Goal: Task Accomplishment & Management: Use online tool/utility

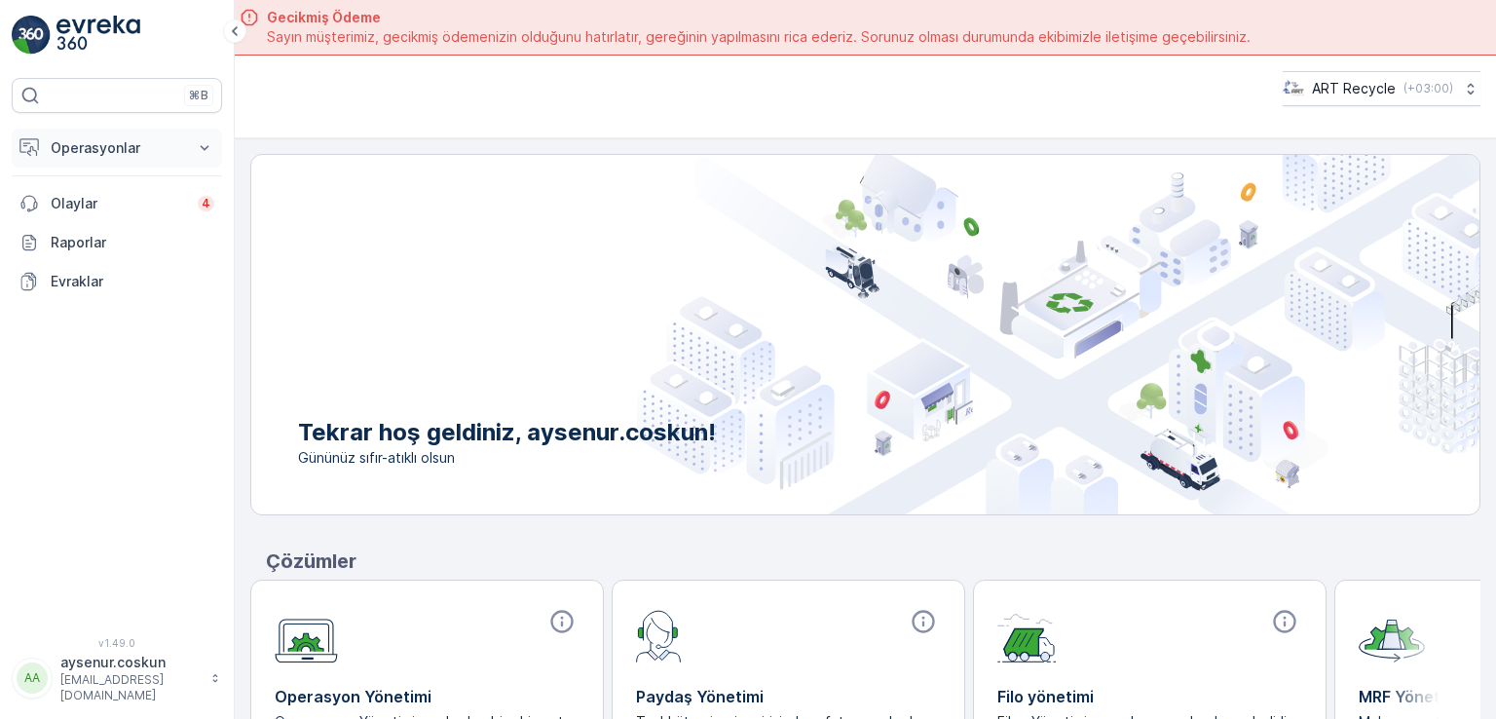
click at [102, 145] on p "Operasyonlar" at bounding box center [117, 147] width 132 height 19
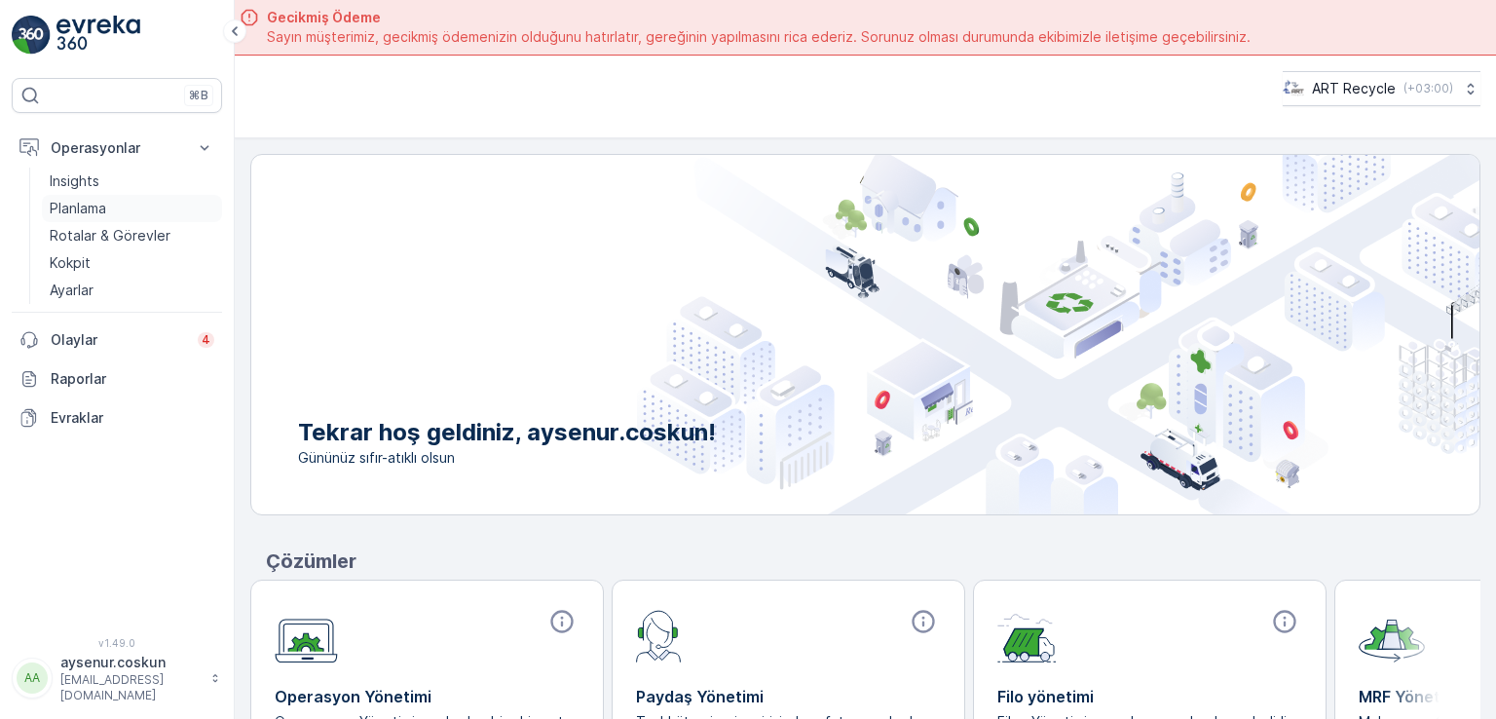
click at [106, 200] on p "Planlama" at bounding box center [78, 208] width 56 height 19
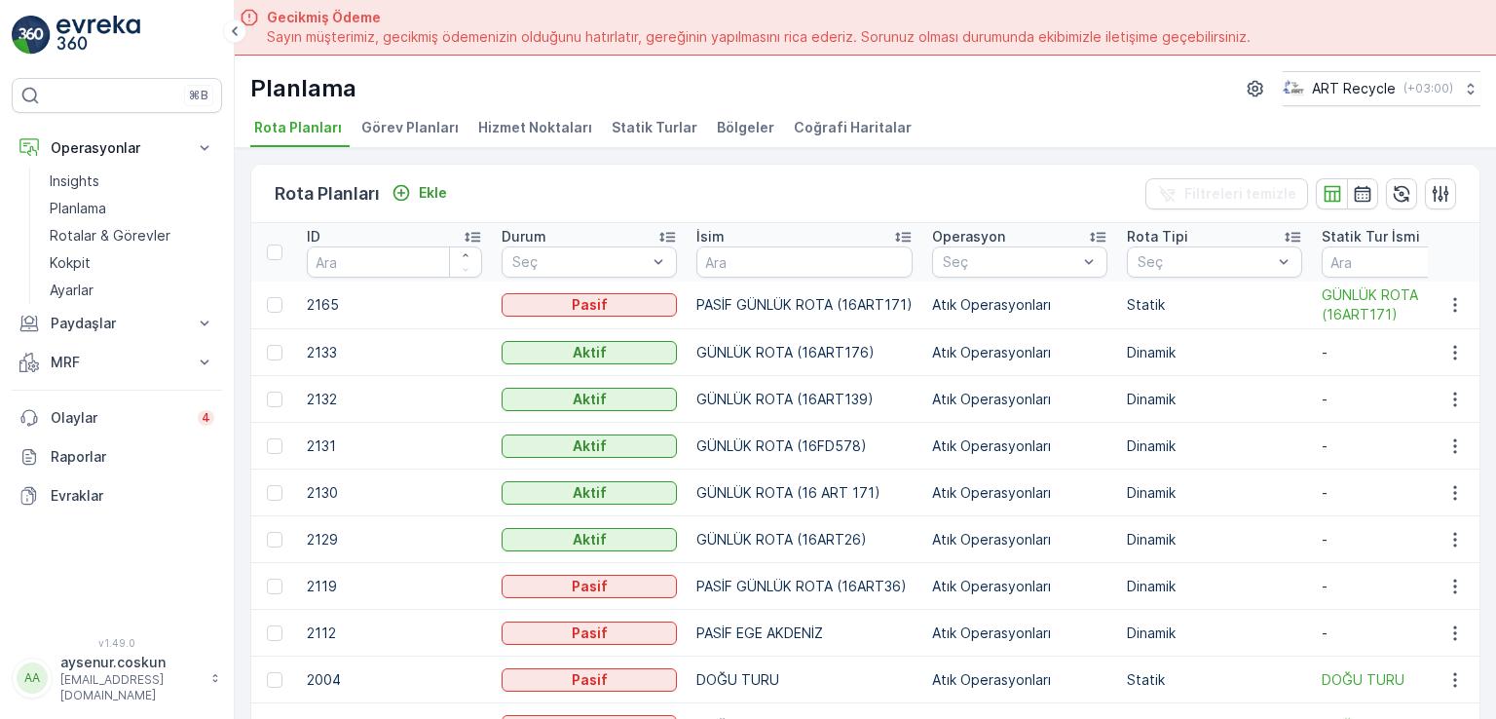
click at [554, 131] on span "Hizmet Noktaları" at bounding box center [535, 127] width 114 height 19
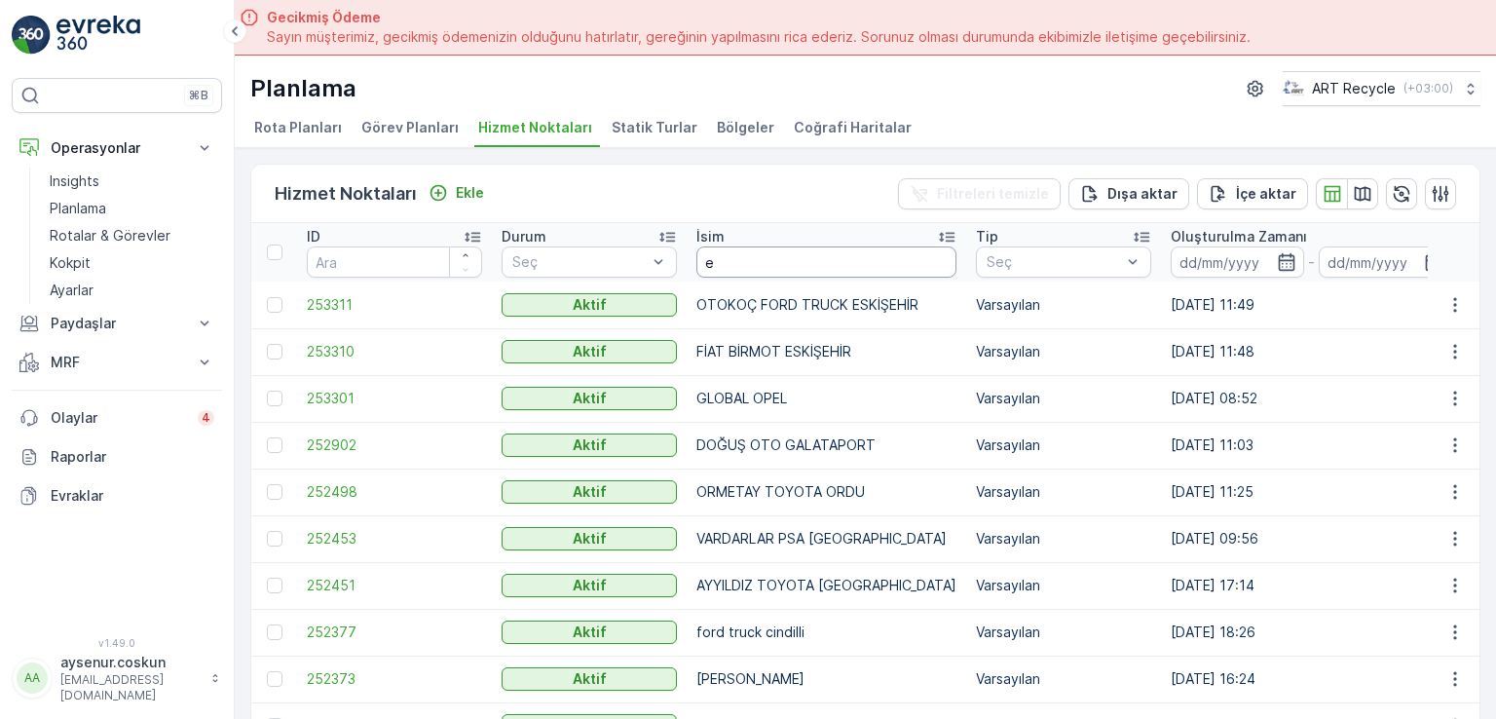
click at [752, 272] on input "e" at bounding box center [826, 261] width 260 height 31
type input "erdemir"
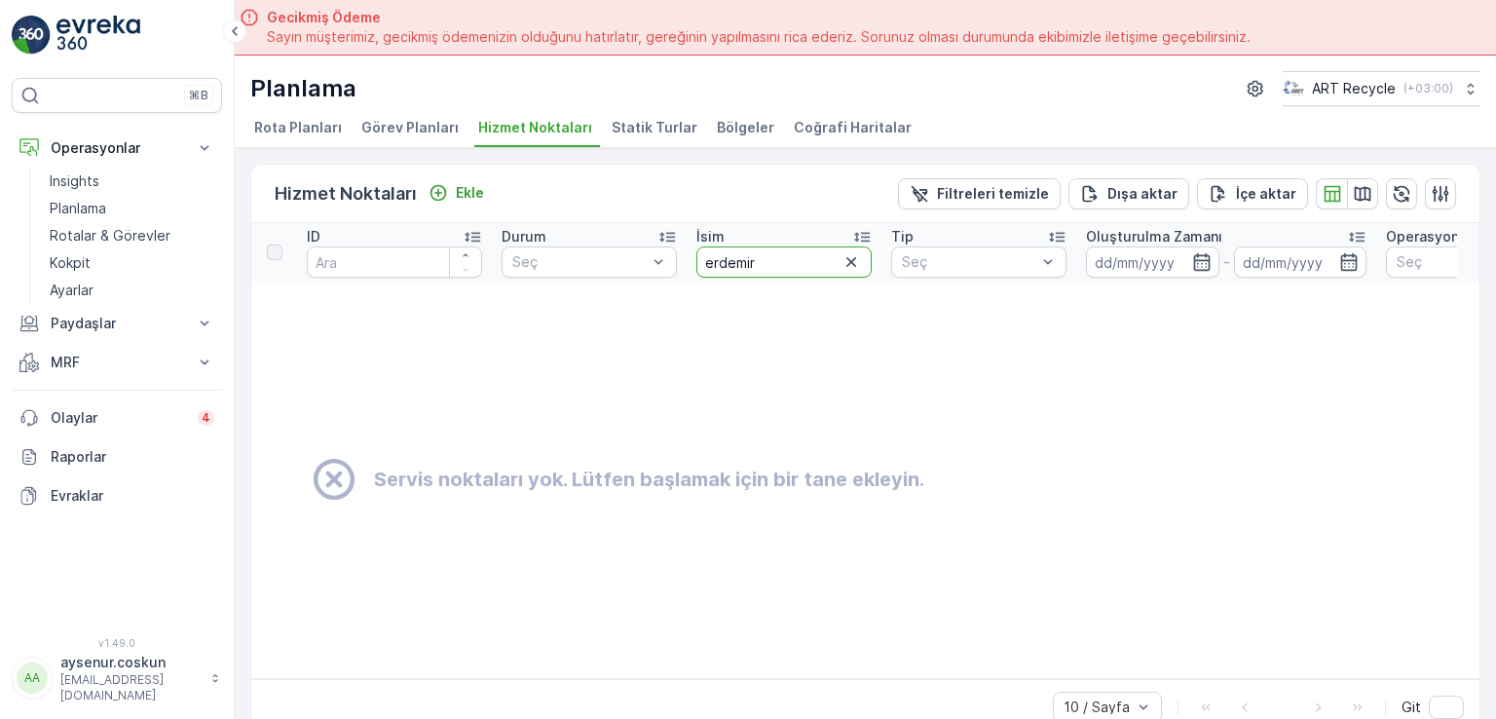
click at [752, 272] on input "erdemir" at bounding box center [783, 261] width 175 height 31
type input "ERDEM"
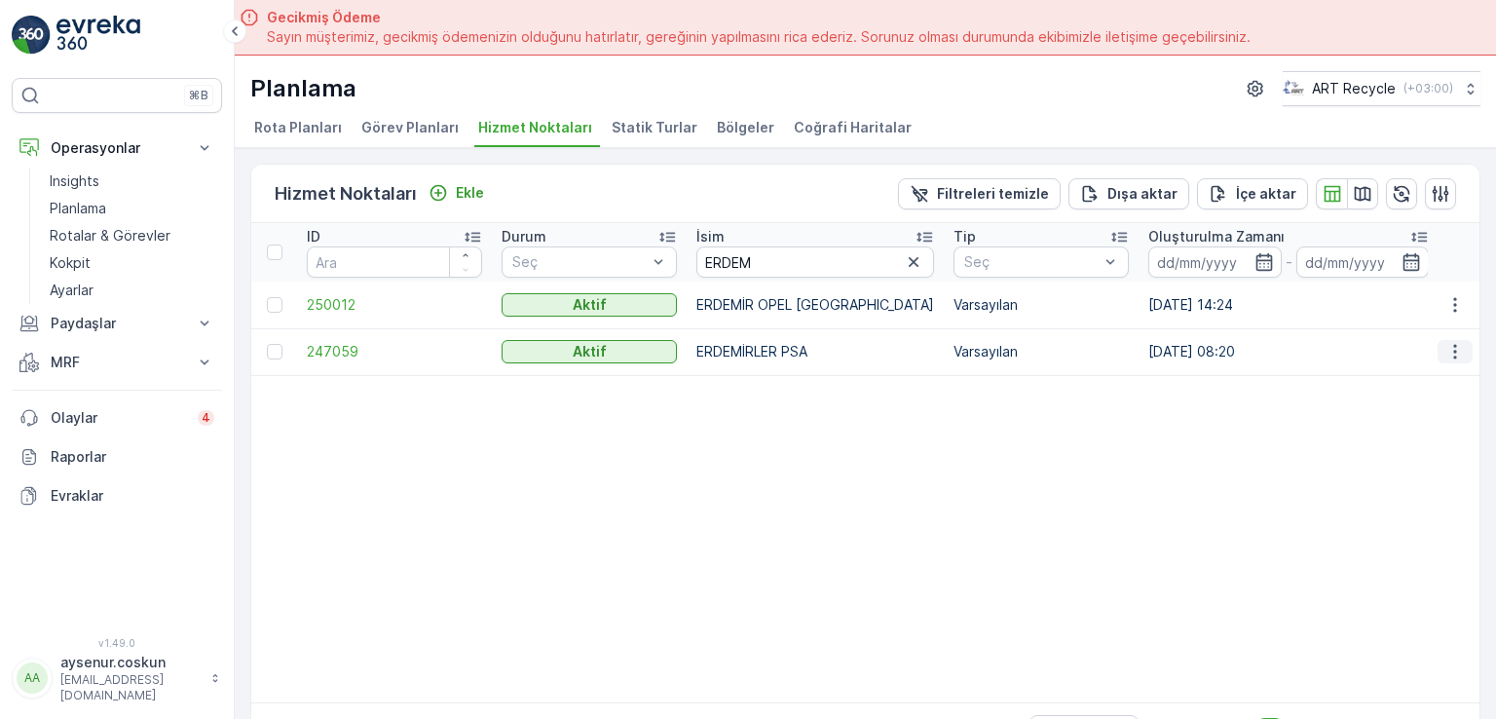
click at [1445, 357] on icon "button" at bounding box center [1454, 351] width 19 height 19
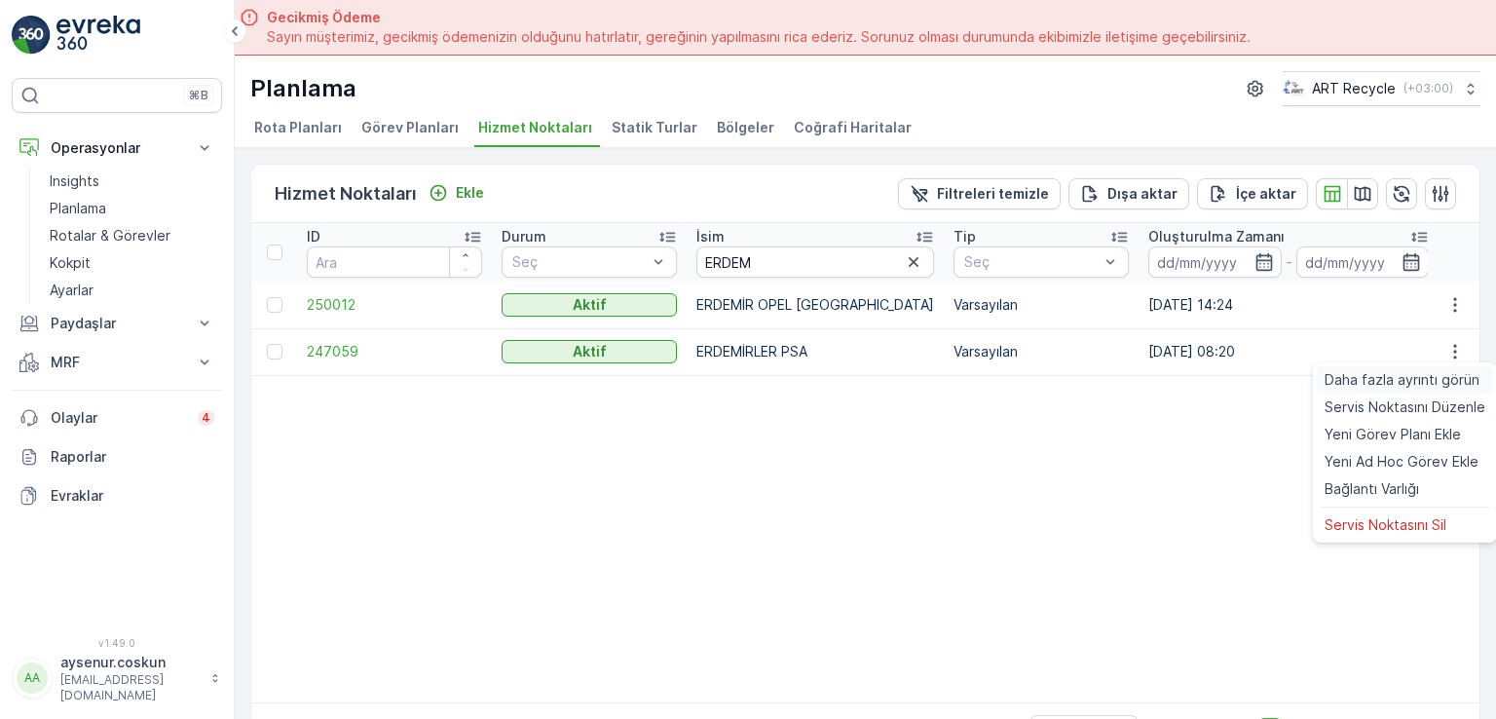
click at [1451, 379] on span "Daha fazla ayrıntı görün" at bounding box center [1402, 379] width 155 height 19
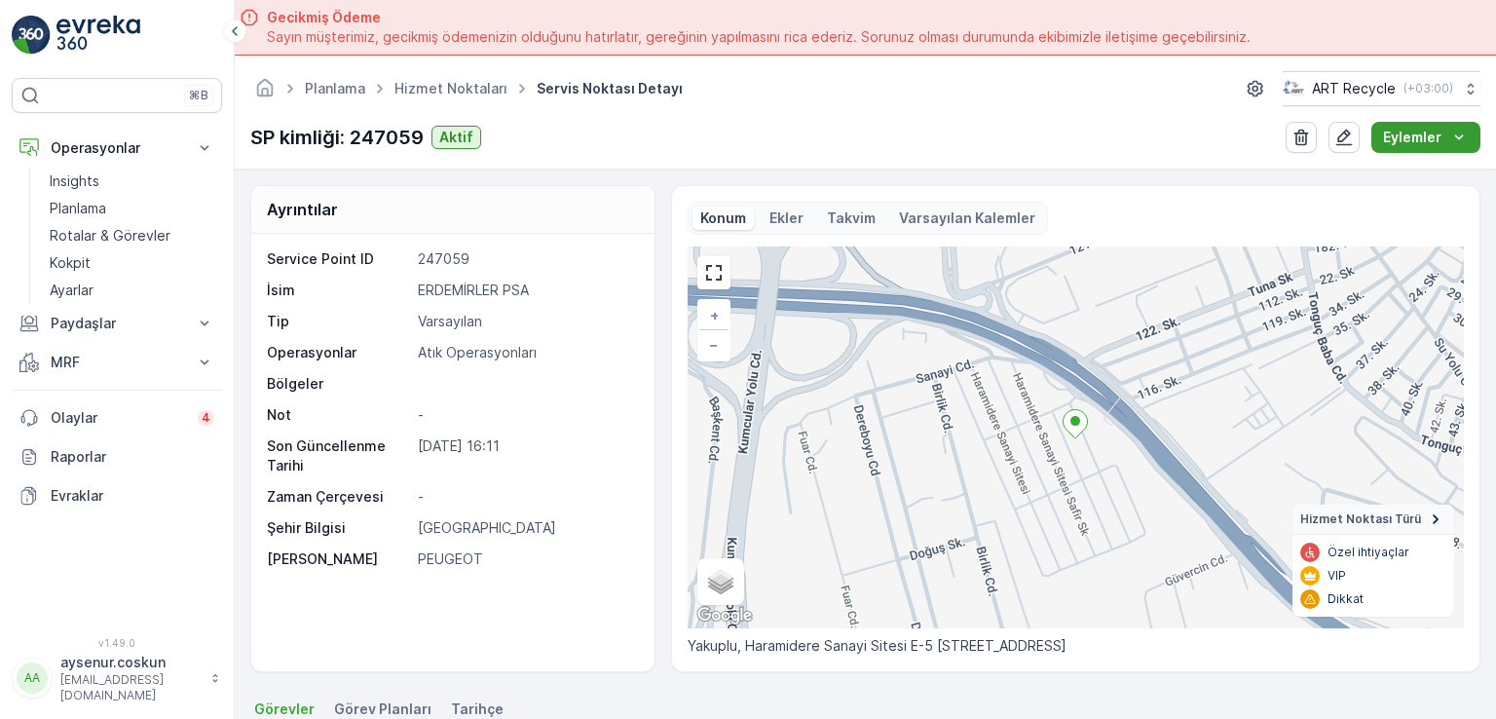
click at [1412, 131] on p "Eylemler" at bounding box center [1412, 137] width 58 height 19
click at [1414, 207] on span "Yeni Ad Hoc Görev Ekle" at bounding box center [1410, 201] width 154 height 19
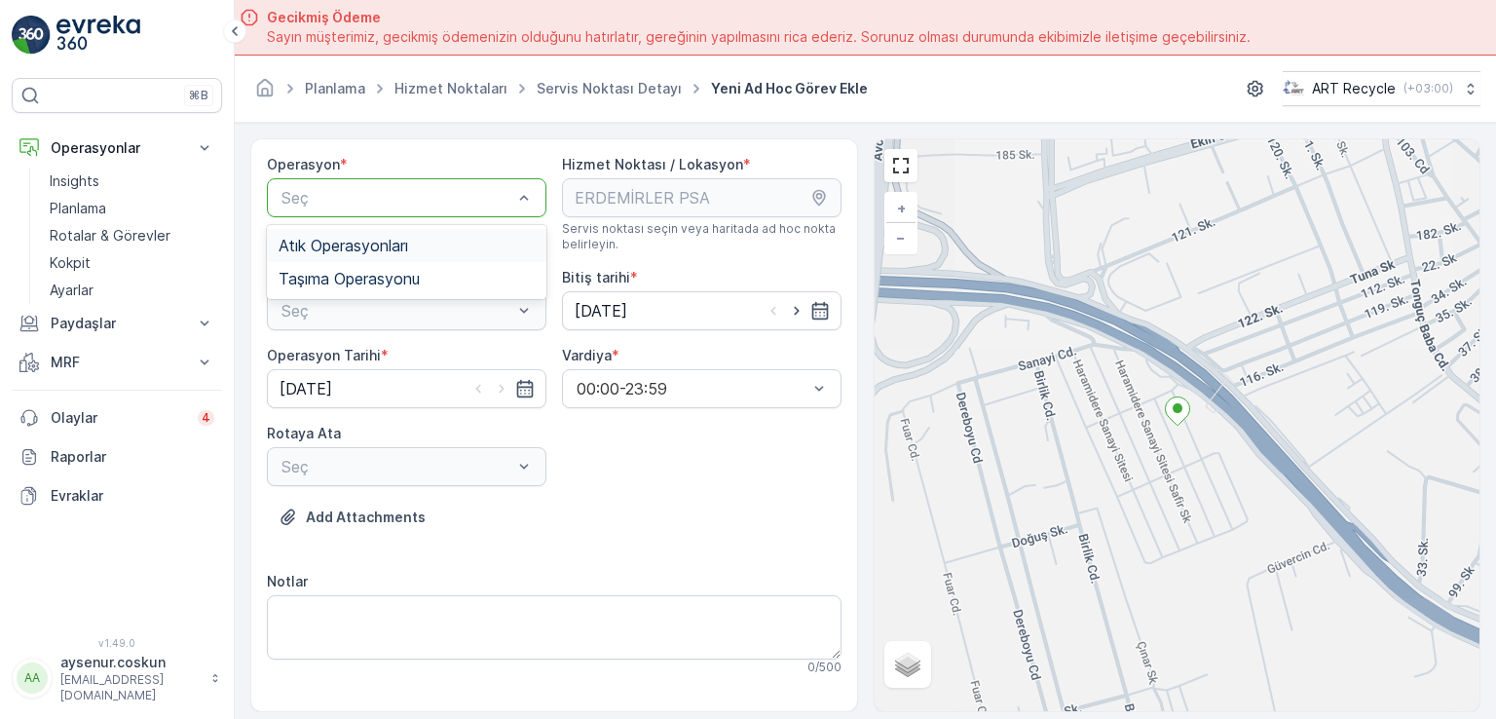
click at [379, 196] on div at bounding box center [397, 198] width 235 height 18
click at [387, 239] on span "Atık Operasyonları" at bounding box center [344, 246] width 130 height 18
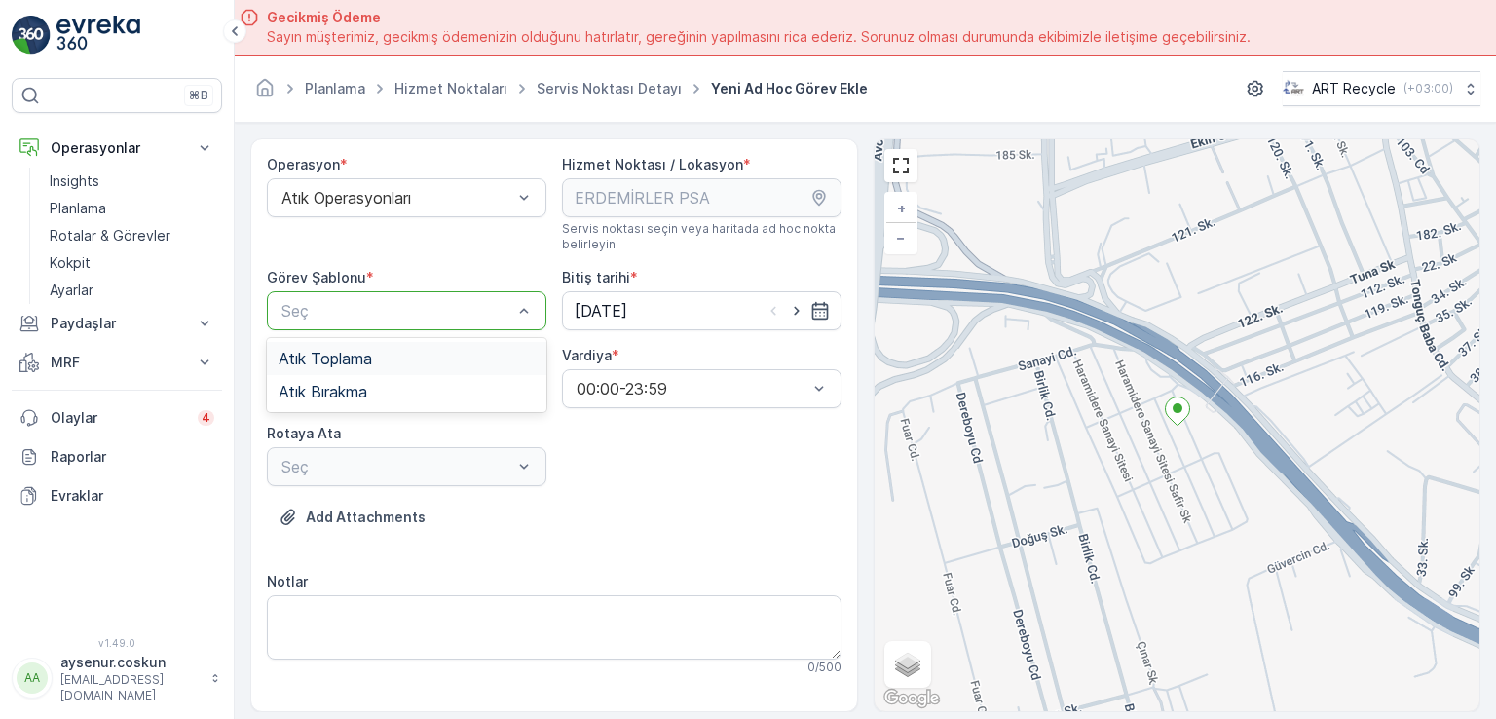
click at [395, 322] on div "Seç" at bounding box center [407, 310] width 280 height 39
click at [397, 347] on div "Atık Toplama" at bounding box center [407, 358] width 280 height 33
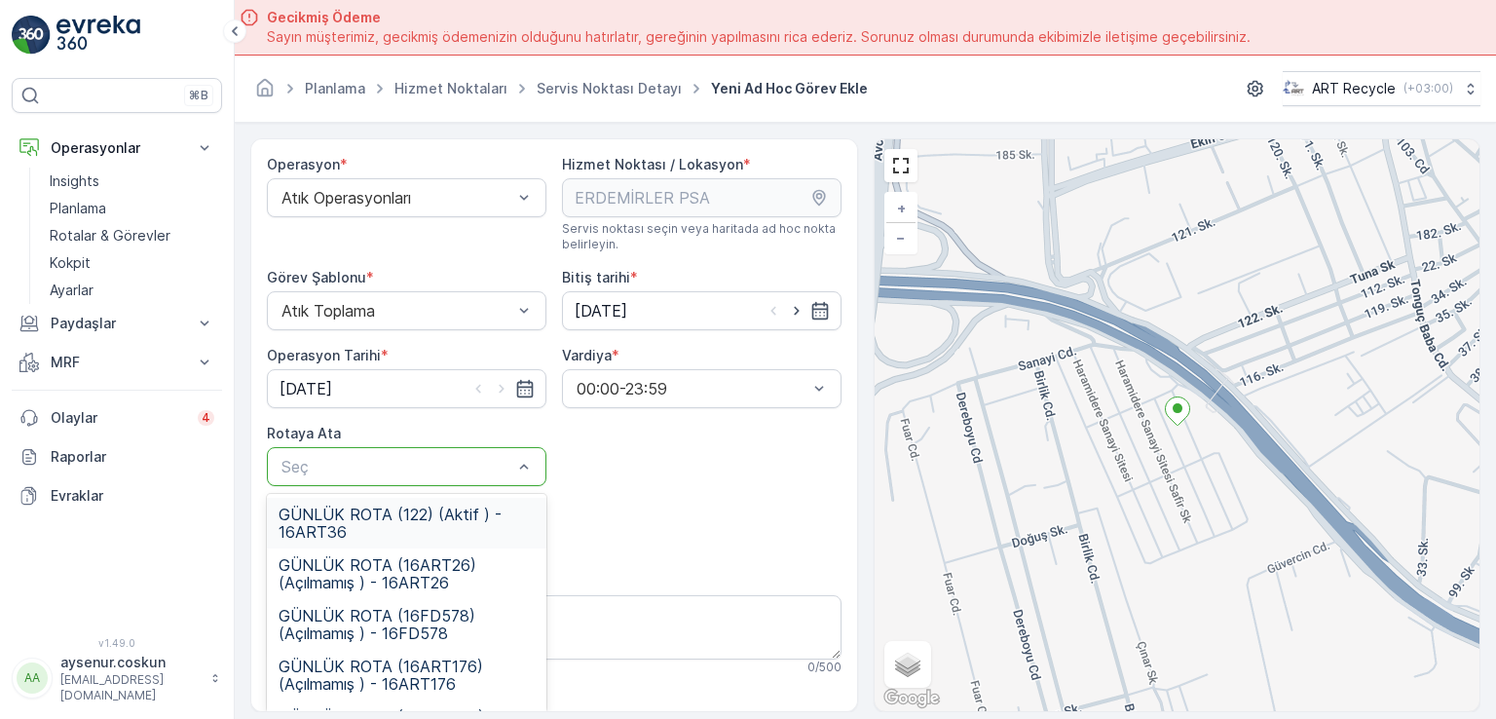
click at [434, 506] on span "GÜNLÜK ROTA (122) (Aktif ) - 16ART36" at bounding box center [407, 523] width 256 height 35
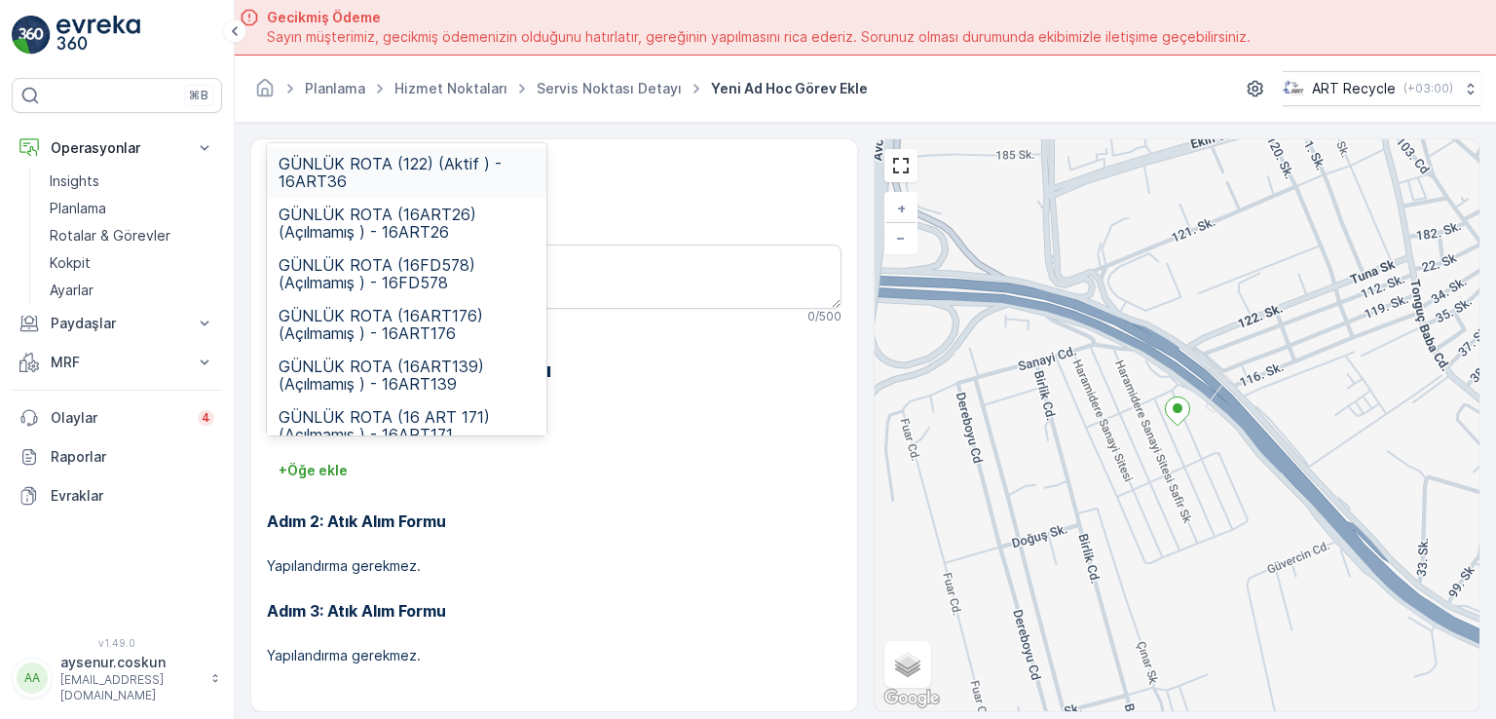
click at [440, 166] on span "GÜNLÜK ROTA (122) (Aktif ) - 16ART36" at bounding box center [407, 172] width 256 height 35
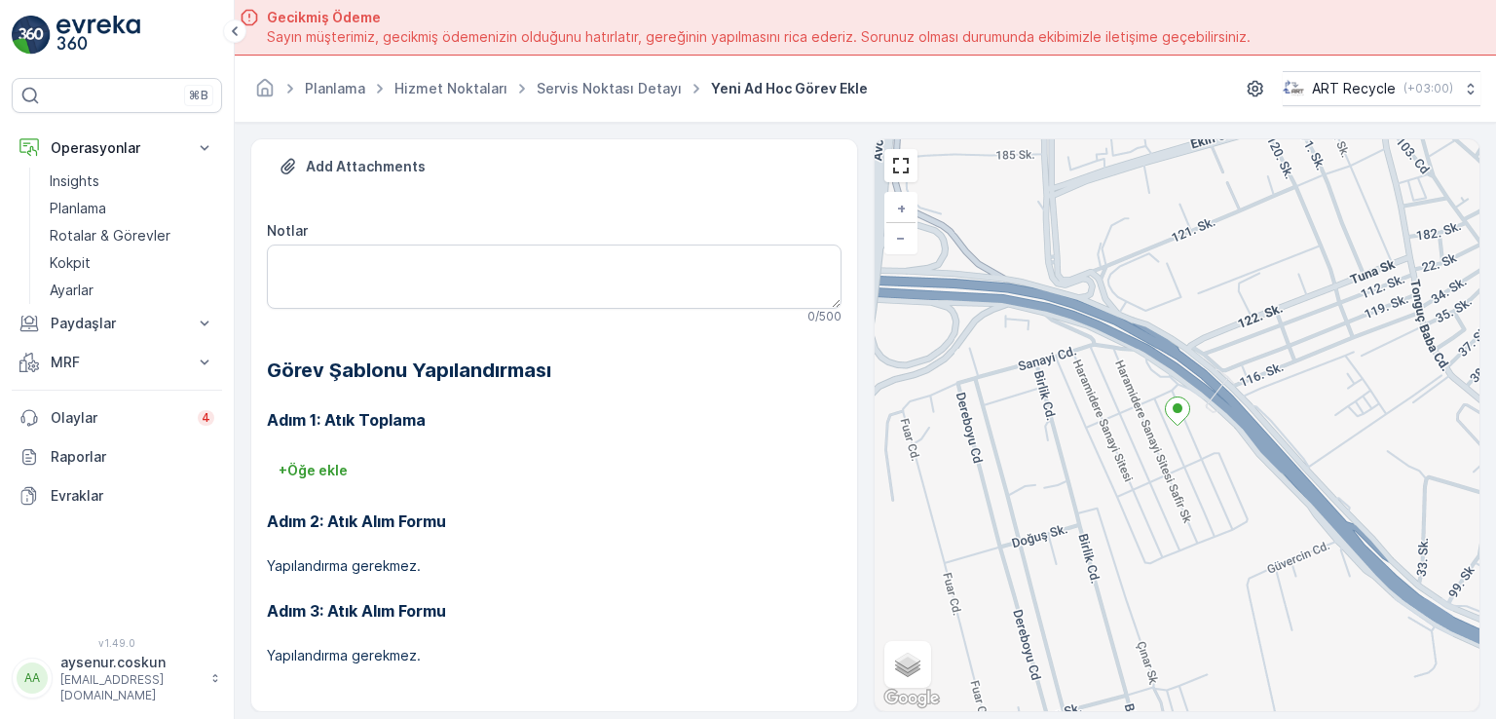
click at [646, 511] on h3 "Adım 2: Atık Alım Formu" at bounding box center [554, 520] width 575 height 23
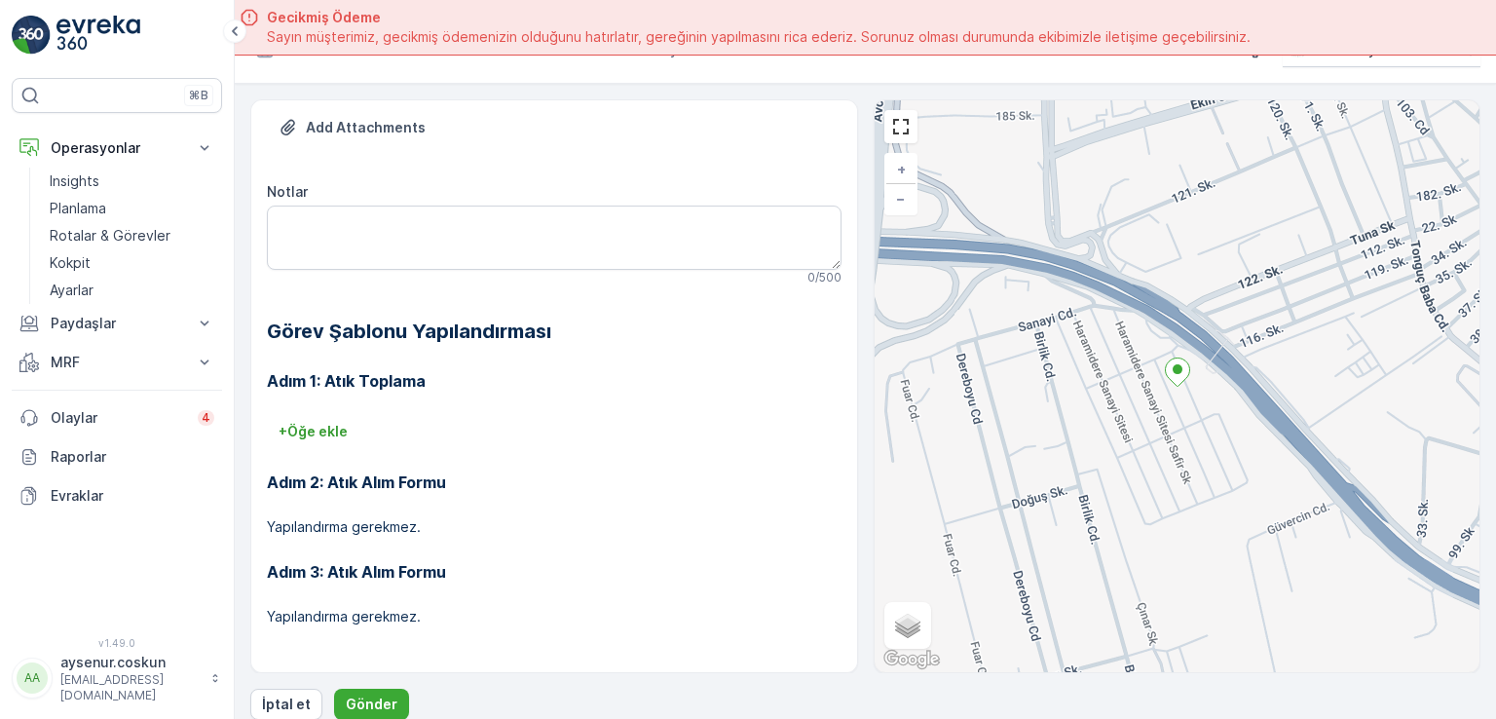
scroll to position [55, 0]
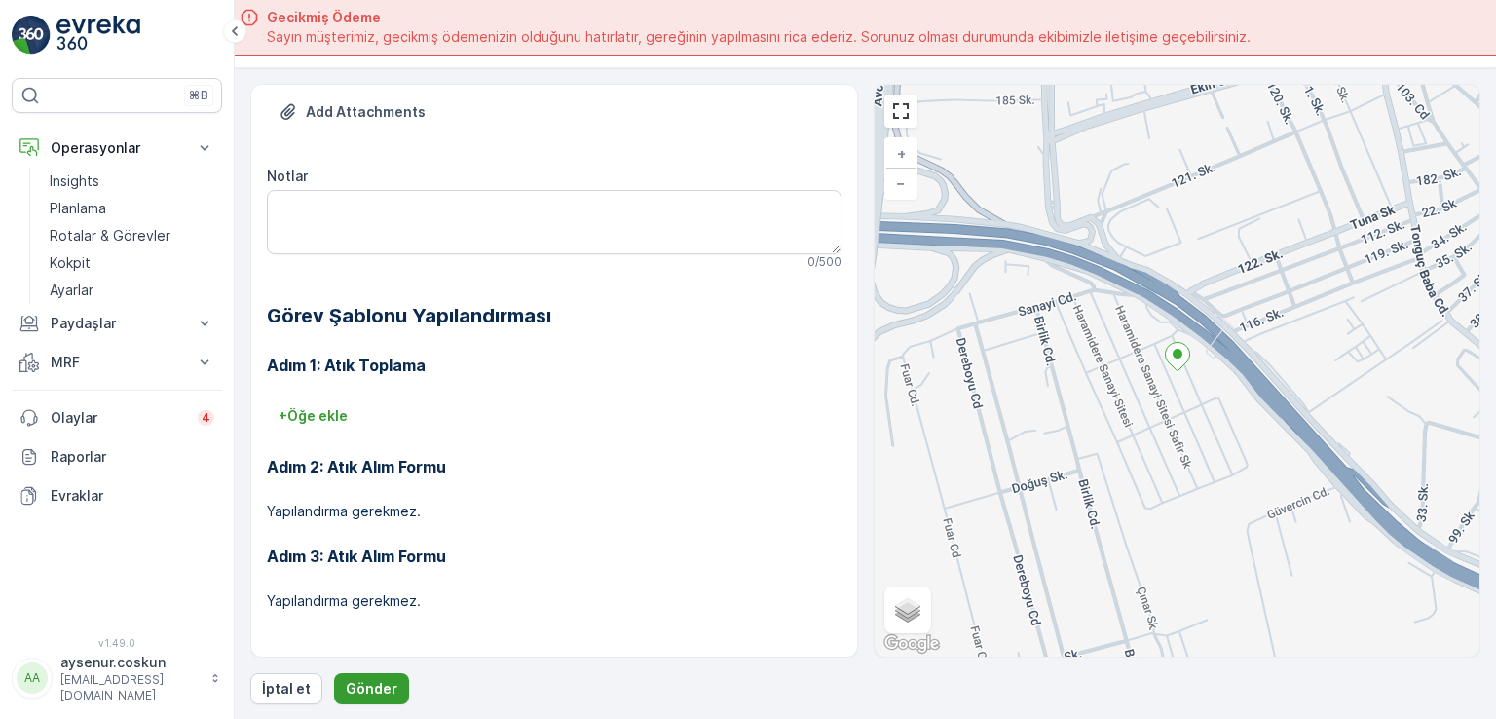
click at [381, 690] on p "Gönder" at bounding box center [372, 688] width 52 height 19
